Goal: Transaction & Acquisition: Subscribe to service/newsletter

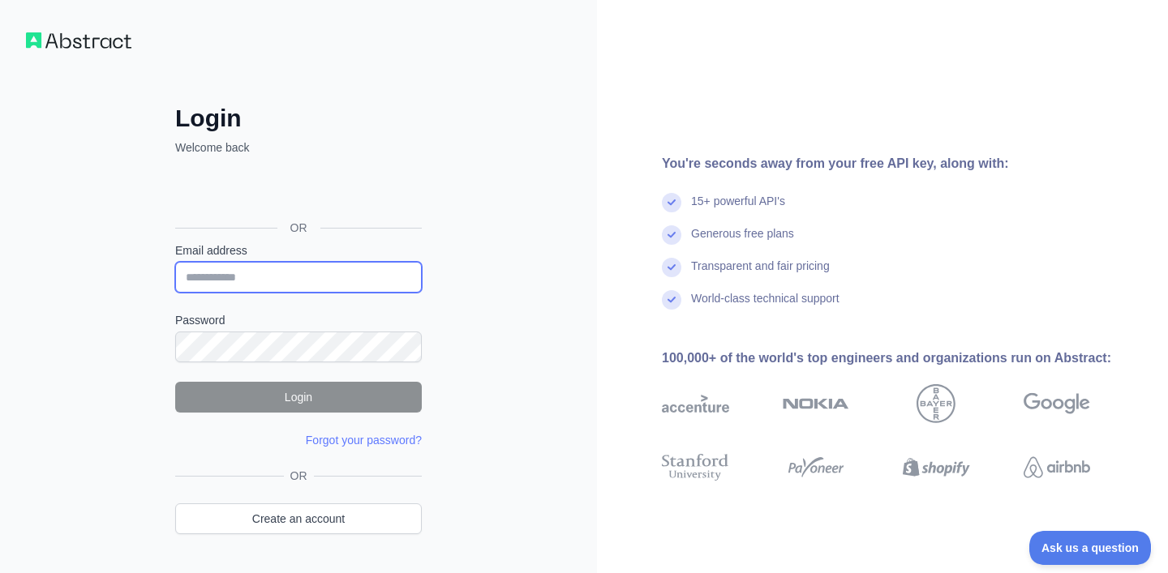
click at [337, 281] on input "Email address" at bounding box center [298, 277] width 247 height 31
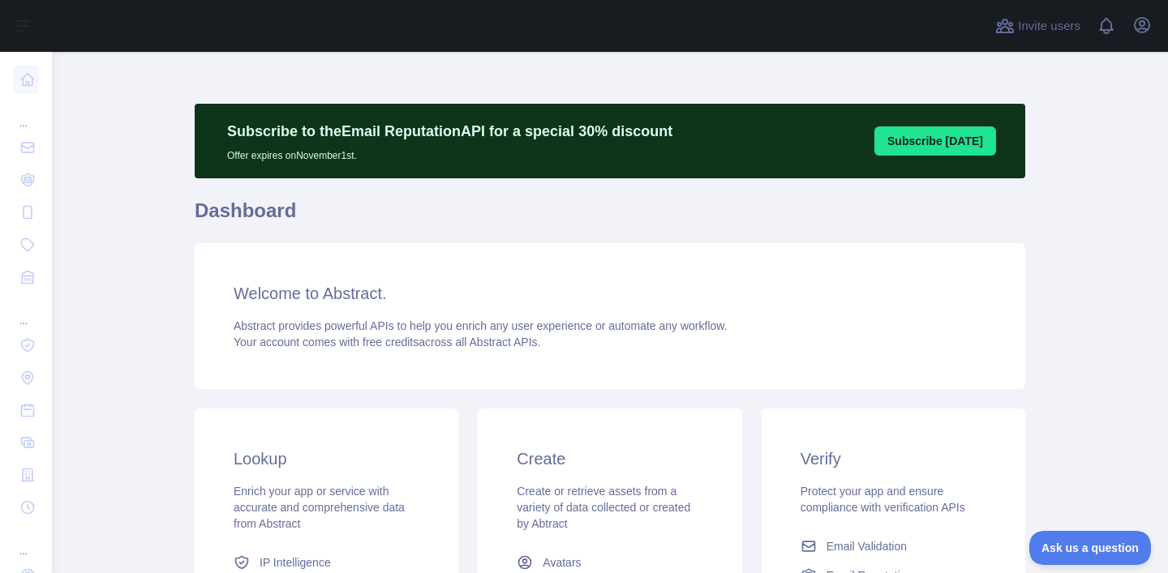
click at [604, 215] on h1 "Dashboard" at bounding box center [610, 217] width 830 height 39
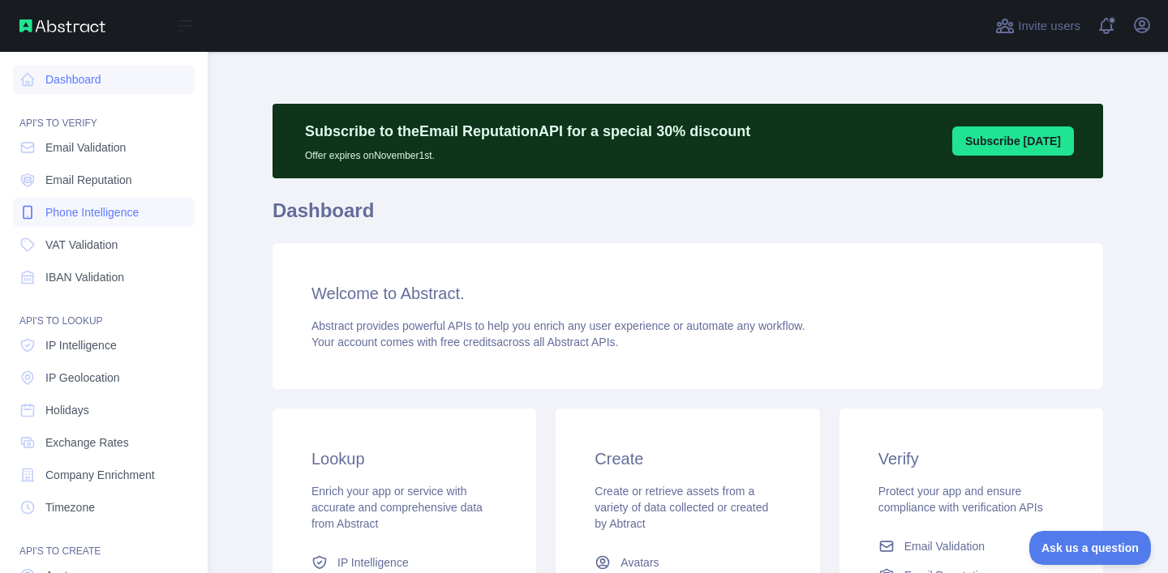
click at [136, 212] on span "Phone Intelligence" at bounding box center [91, 212] width 93 height 16
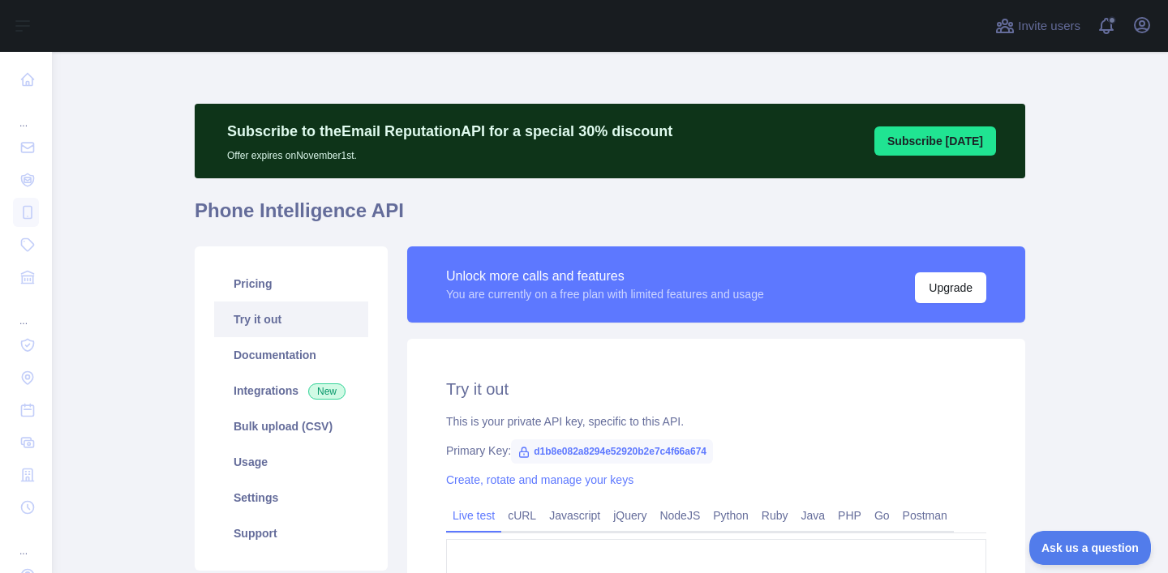
click at [600, 450] on span "d1b8e082a8294e52920b2e7c4f66a674" at bounding box center [612, 451] width 202 height 24
copy span "d1b8e082a8294e52920b2e7c4f66a674"
